Goal: Task Accomplishment & Management: Manage account settings

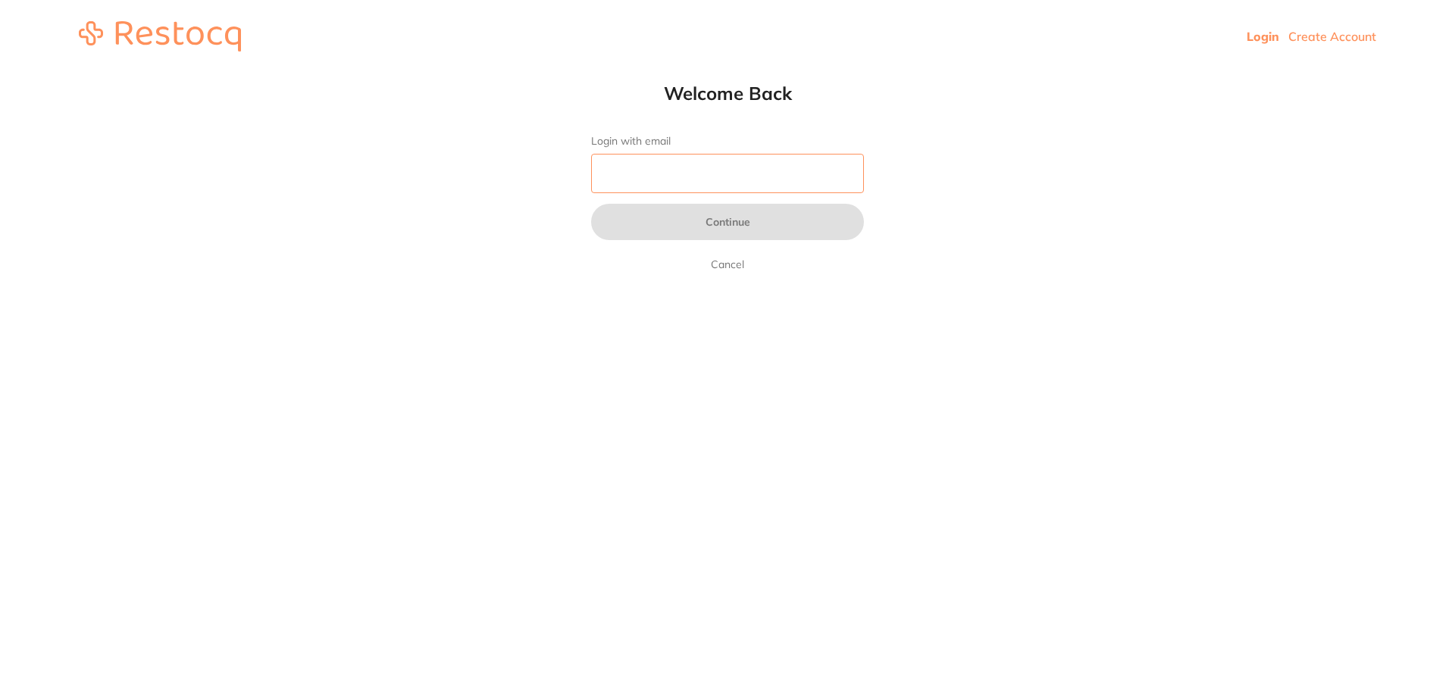
click at [750, 183] on input "Login with email" at bounding box center [727, 173] width 273 height 39
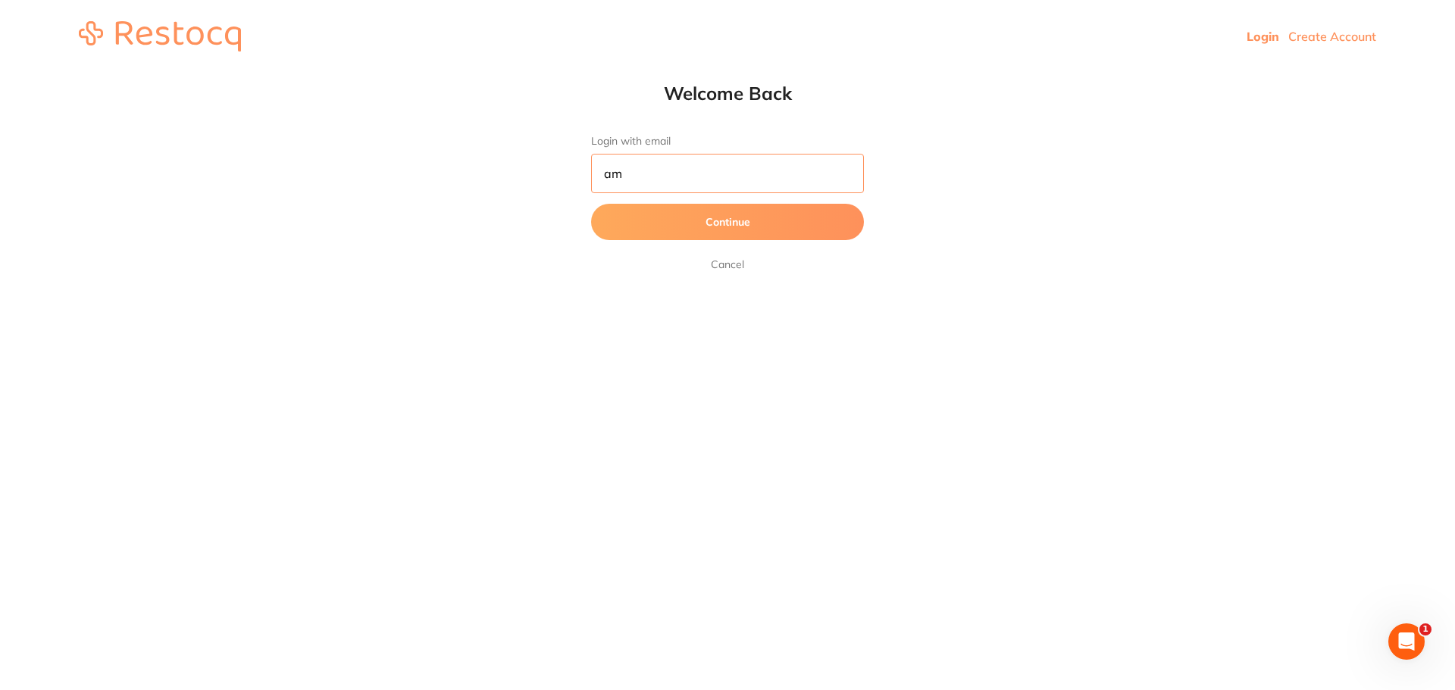
type input "a"
click at [591, 204] on button "Continue" at bounding box center [727, 222] width 273 height 36
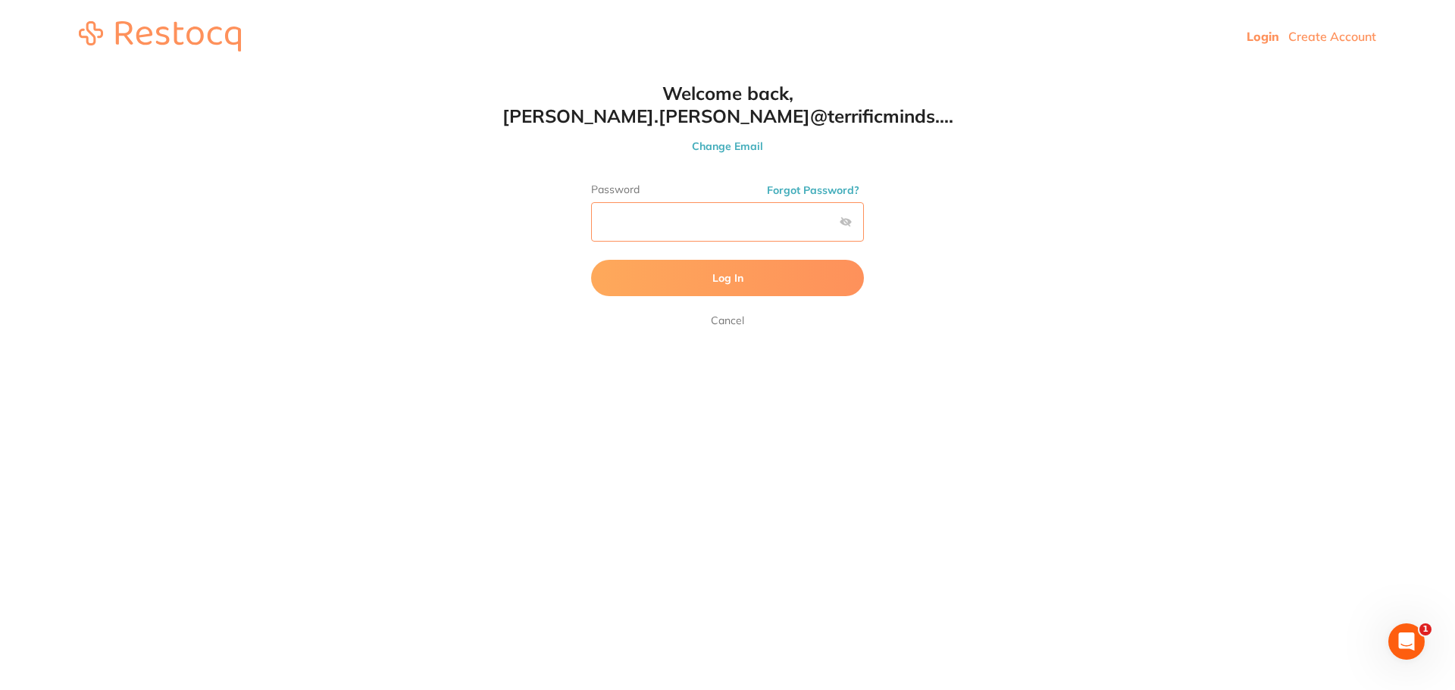
click at [591, 260] on button "Log In" at bounding box center [727, 278] width 273 height 36
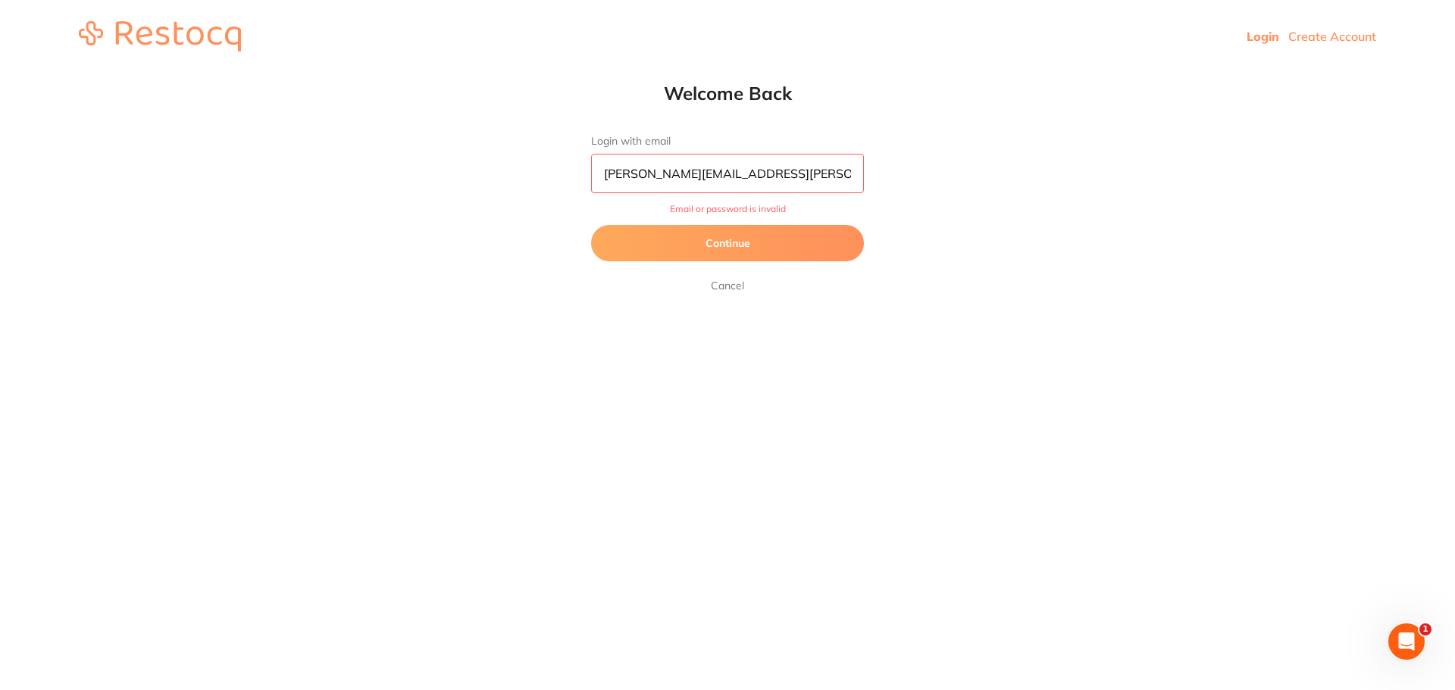
click at [860, 175] on input "[PERSON_NAME][EMAIL_ADDRESS][PERSON_NAME][DOMAIN_NAME]" at bounding box center [727, 173] width 273 height 39
click at [688, 174] on input "[PERSON_NAME][EMAIL_ADDRESS][PERSON_NAME][DOMAIN_NAME]" at bounding box center [727, 173] width 273 height 39
type input "[PERSON_NAME][EMAIL_ADDRESS][PERSON_NAME][DOMAIN_NAME]"
click at [591, 225] on button "Continue" at bounding box center [727, 243] width 273 height 36
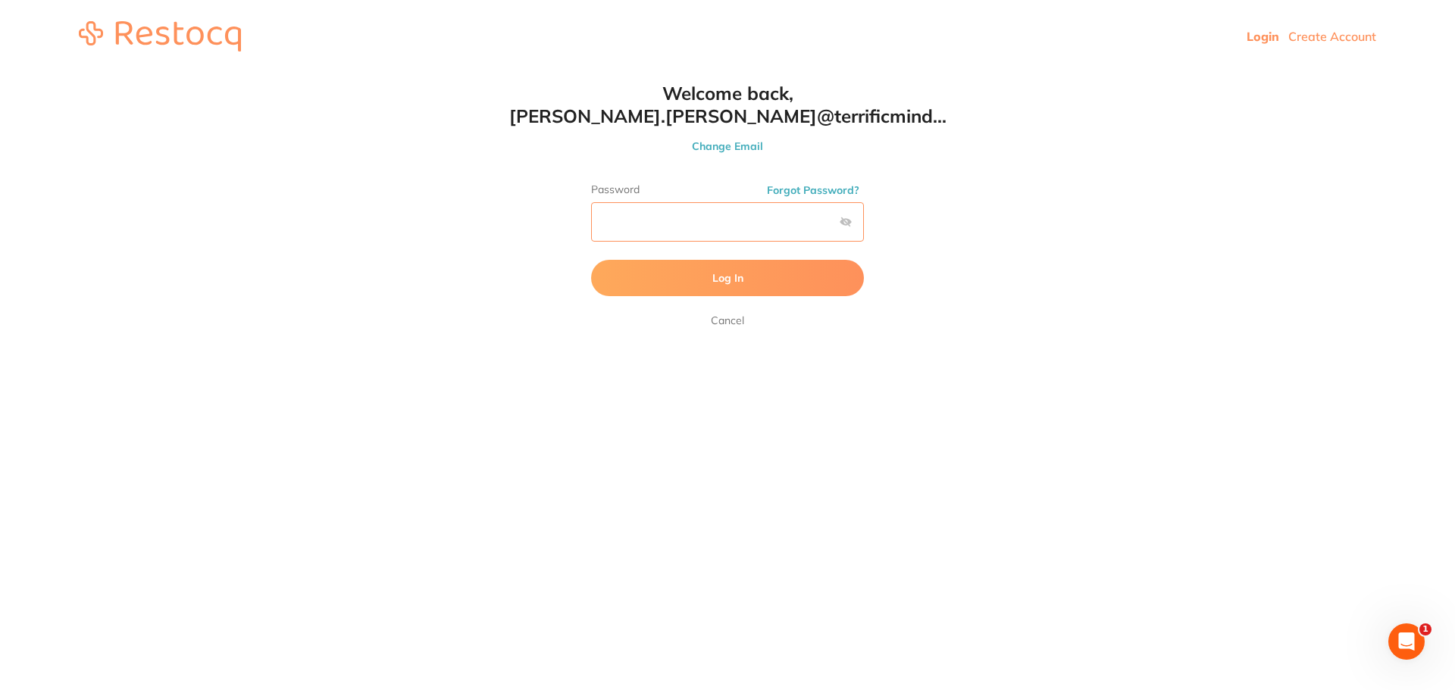
click at [591, 260] on button "Log In" at bounding box center [727, 278] width 273 height 36
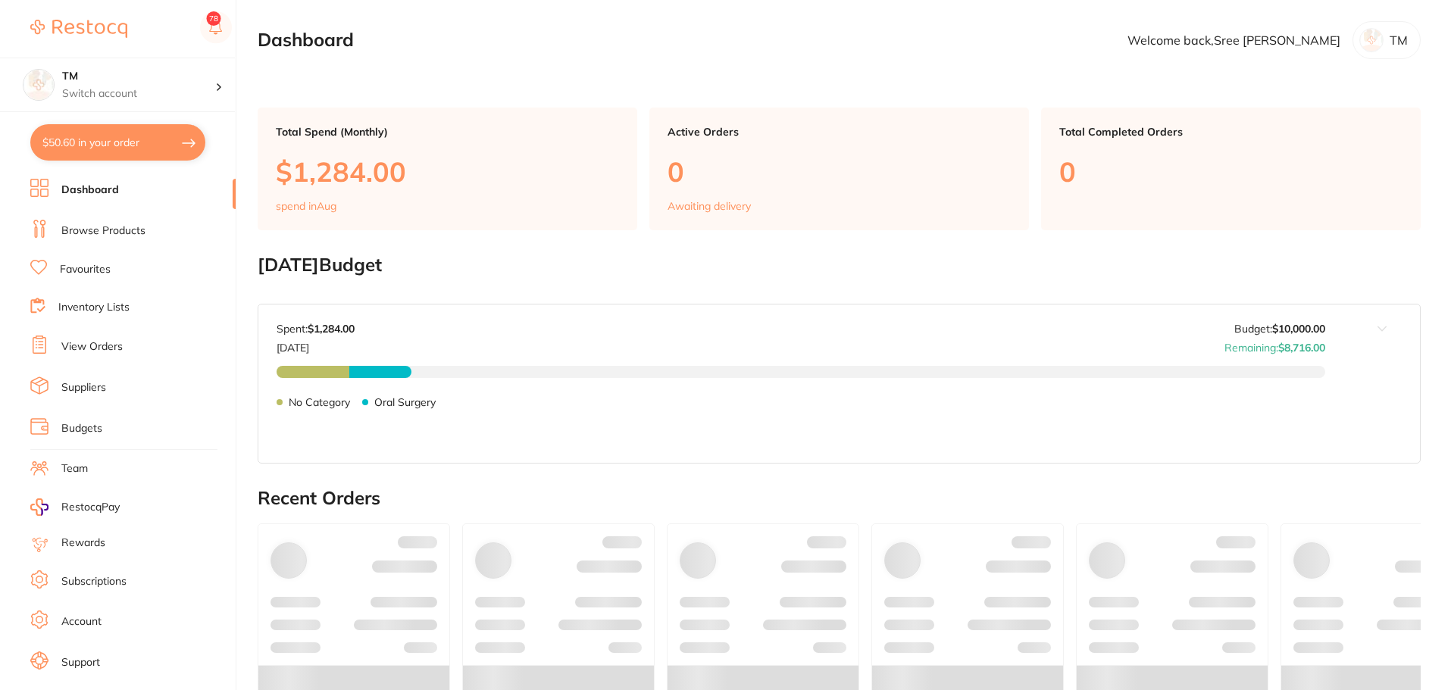
type input "3"
